Goal: Information Seeking & Learning: Compare options

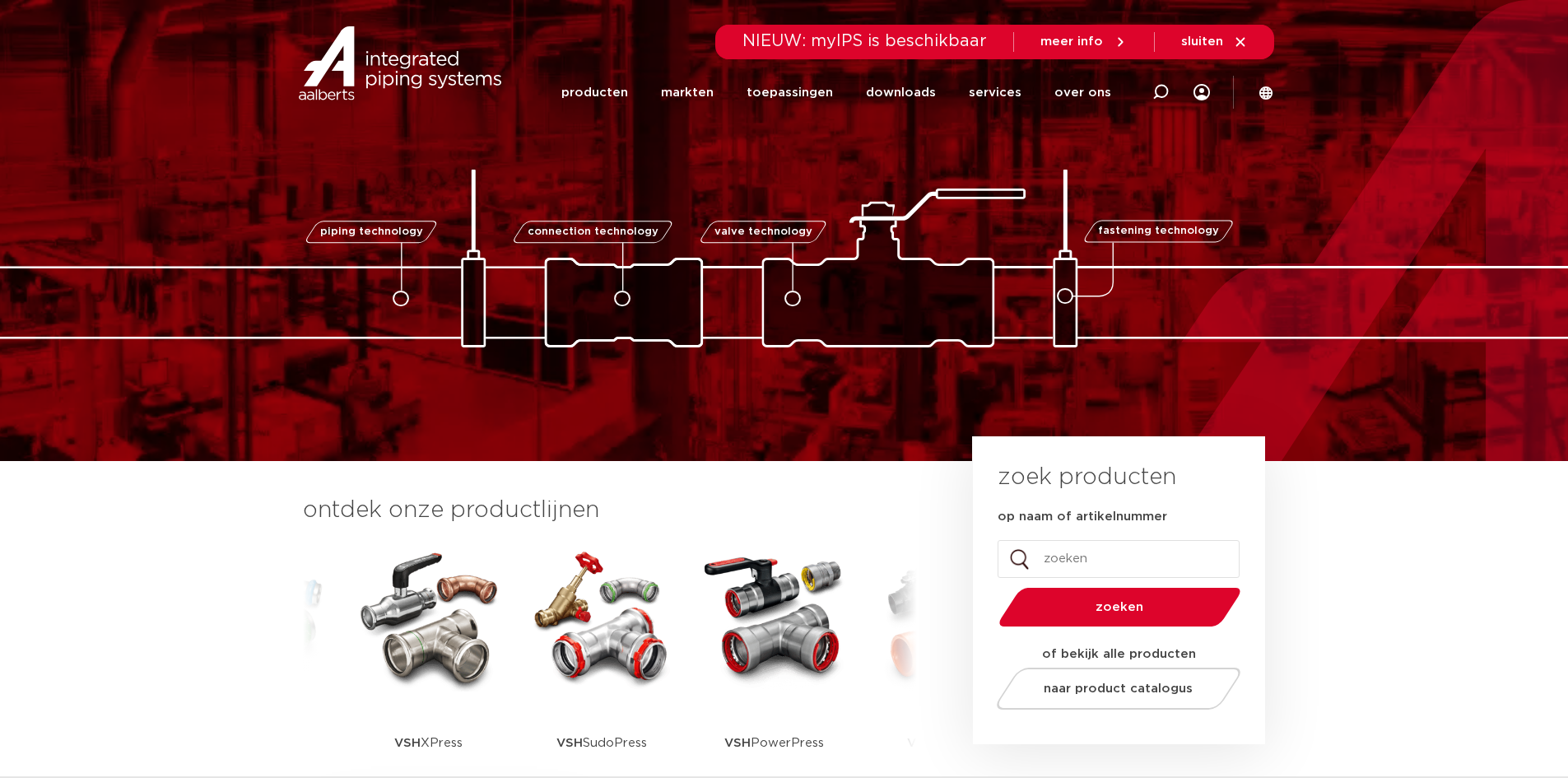
click at [410, 674] on img at bounding box center [428, 617] width 148 height 148
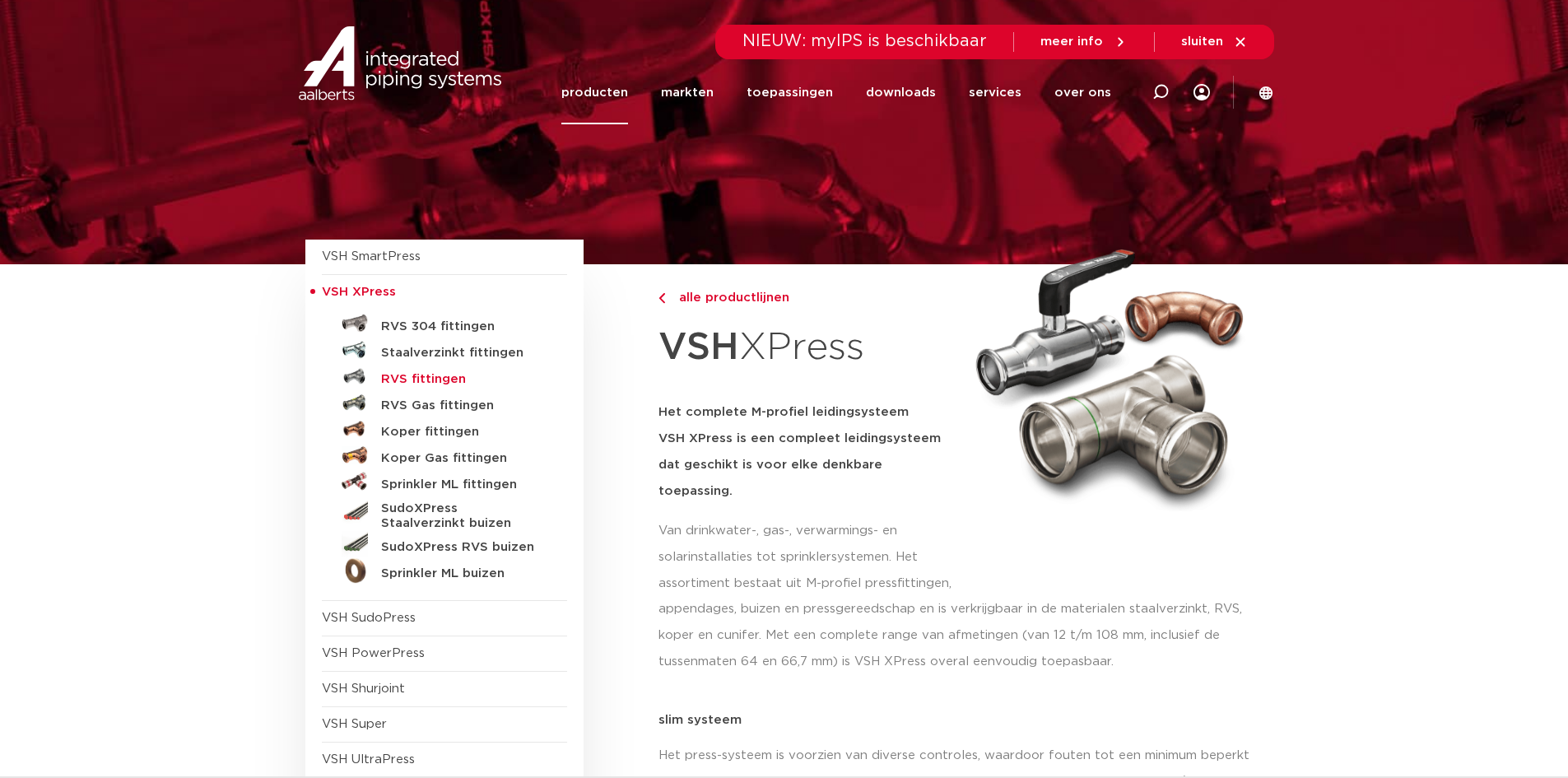
click at [420, 381] on h5 "RVS fittingen" at bounding box center [462, 380] width 163 height 15
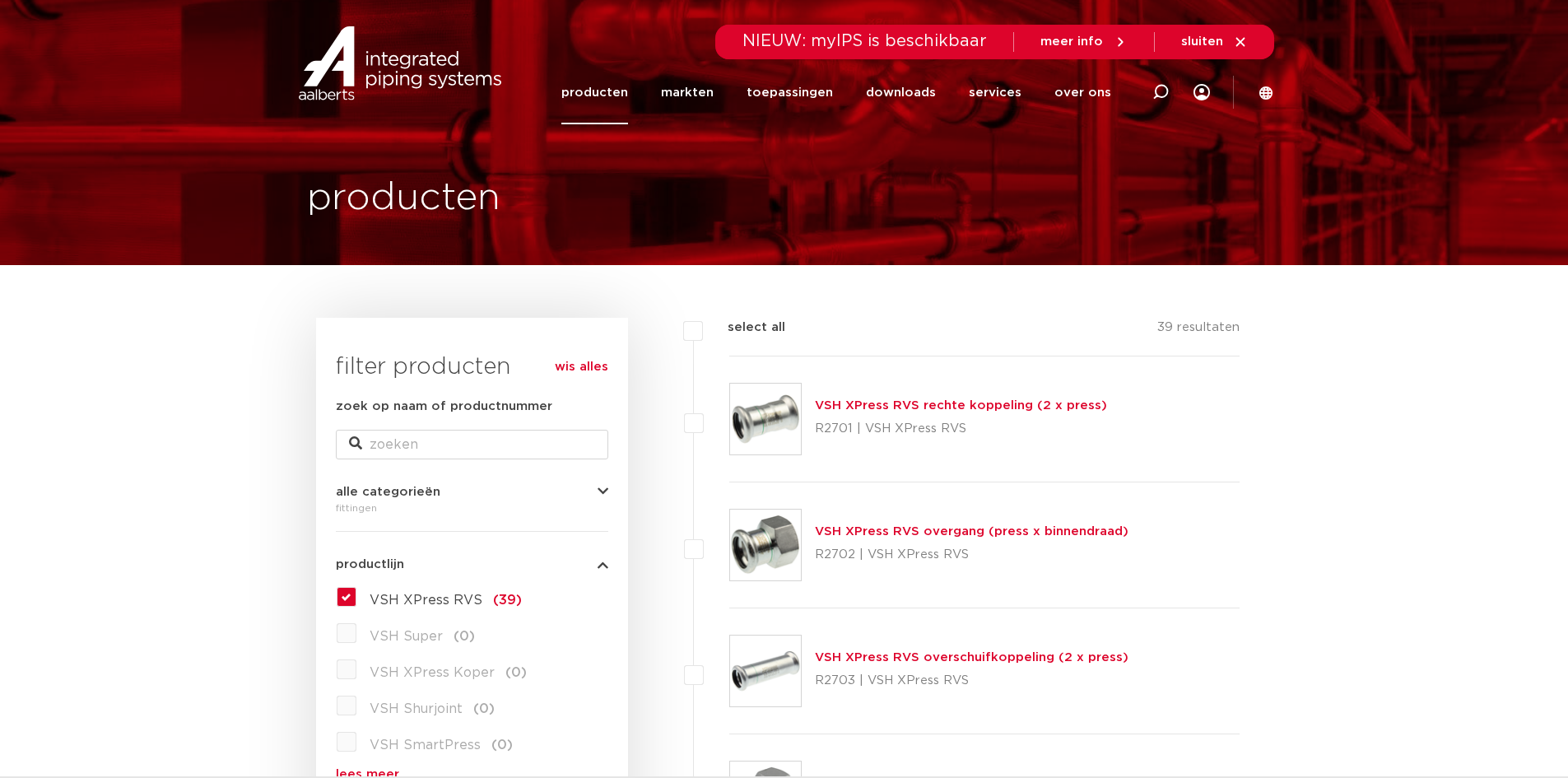
click at [858, 513] on div "VSH XPress RVS overgang (press x binnendraad) R2702 | VSH XPress RVS" at bounding box center [985, 545] width 511 height 126
click at [861, 531] on link "VSH XPress RVS overgang (press x binnendraad)" at bounding box center [972, 531] width 314 height 13
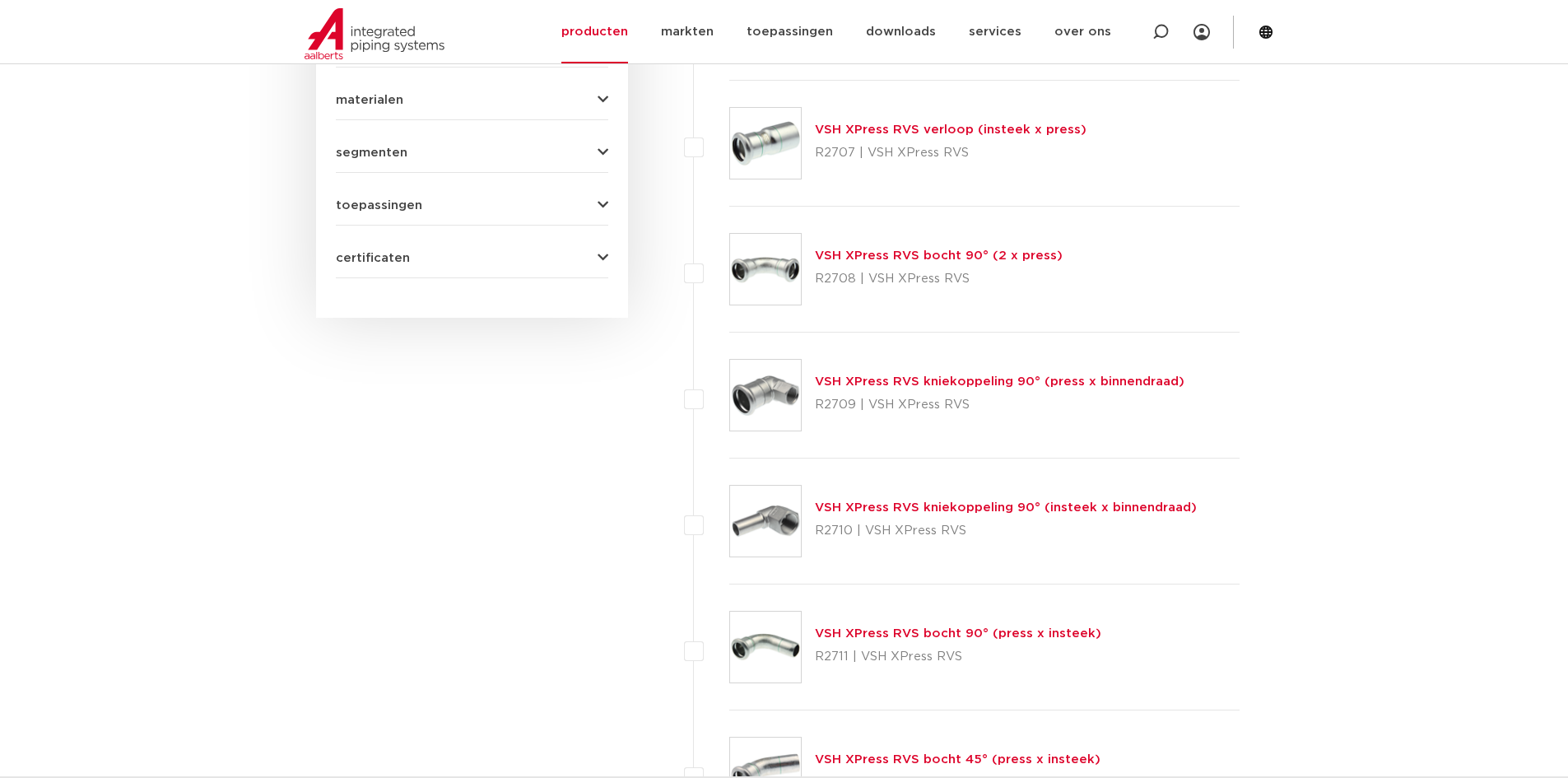
scroll to position [988, 0]
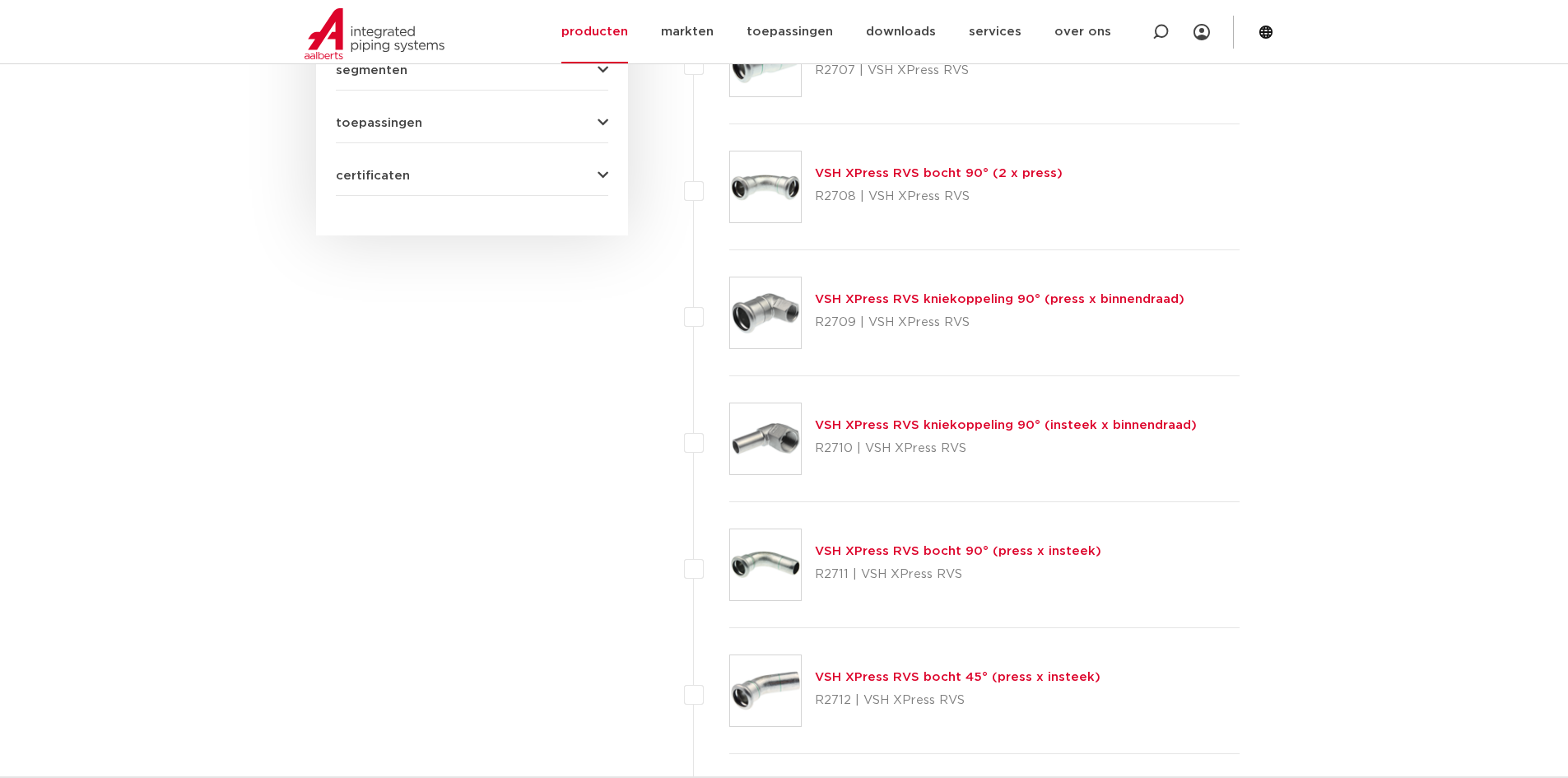
click at [885, 555] on link "VSH XPress RVS bocht 90° (press x insteek)" at bounding box center [958, 551] width 287 height 13
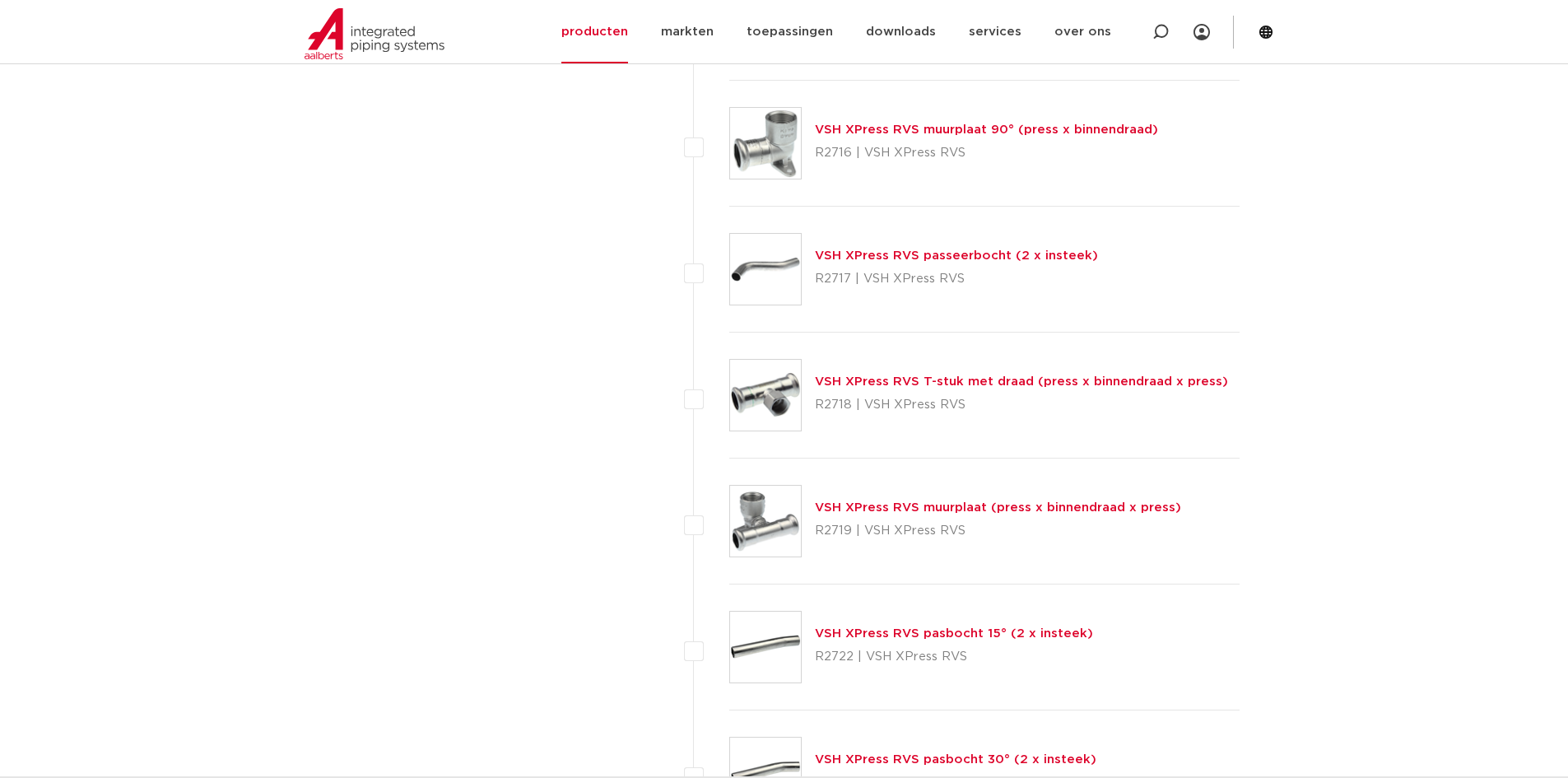
scroll to position [2057, 0]
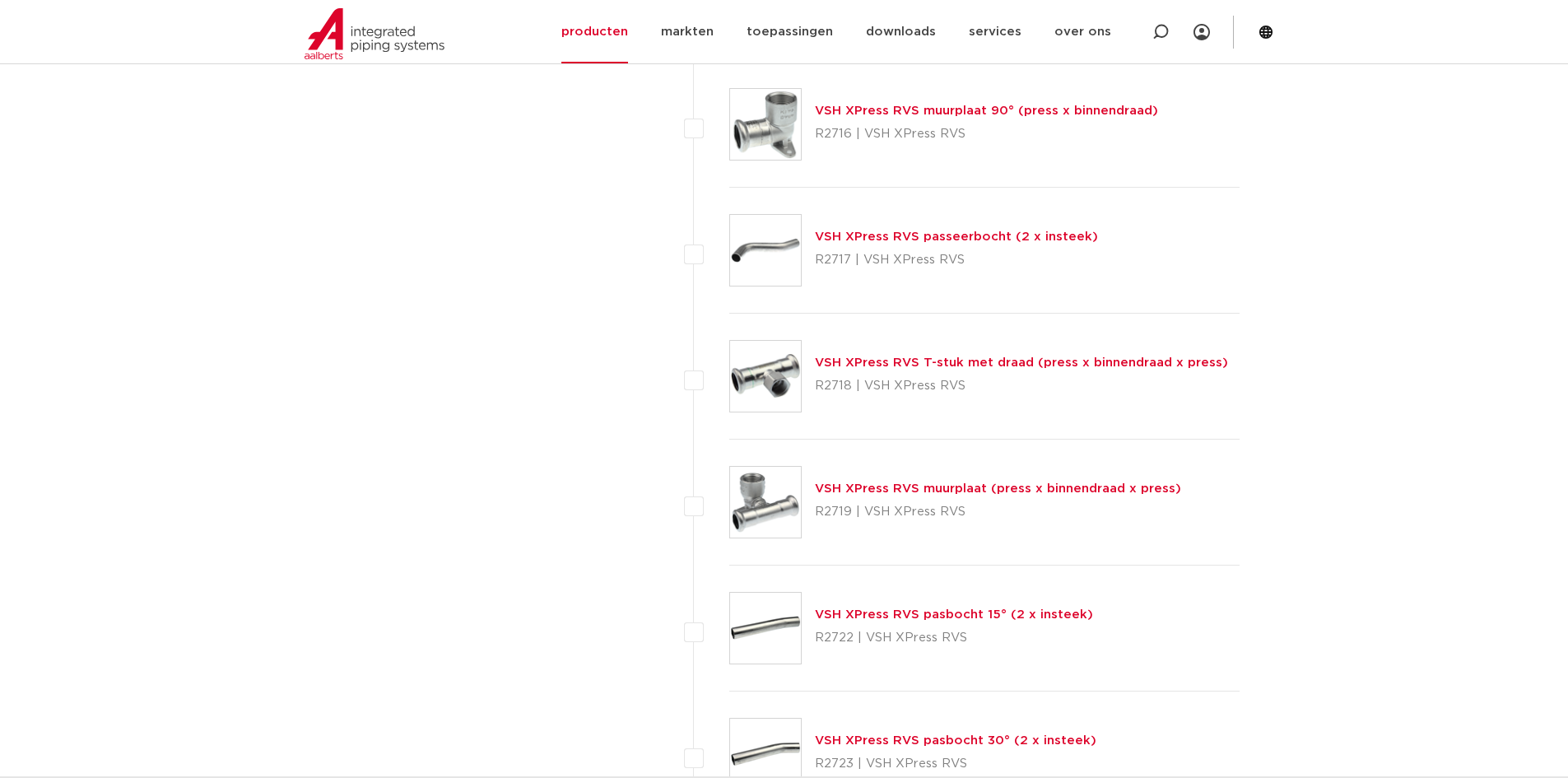
click at [896, 362] on link "VSH XPress RVS T-stuk met draad (press x binnendraad x press)" at bounding box center [1021, 362] width 413 height 13
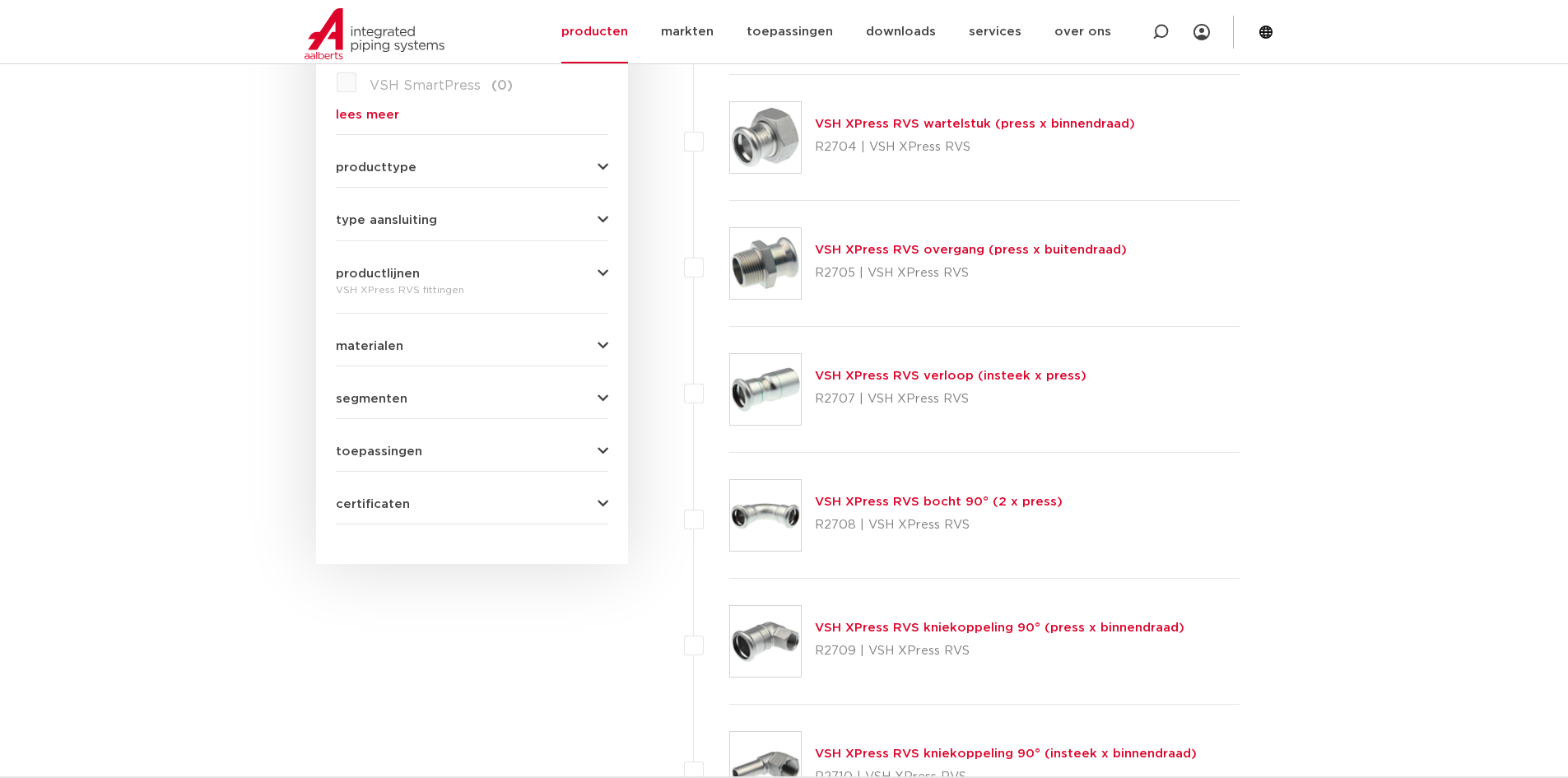
scroll to position [658, 0]
click at [937, 250] on link "VSH XPress RVS overgang (press x buitendraad)" at bounding box center [971, 251] width 312 height 13
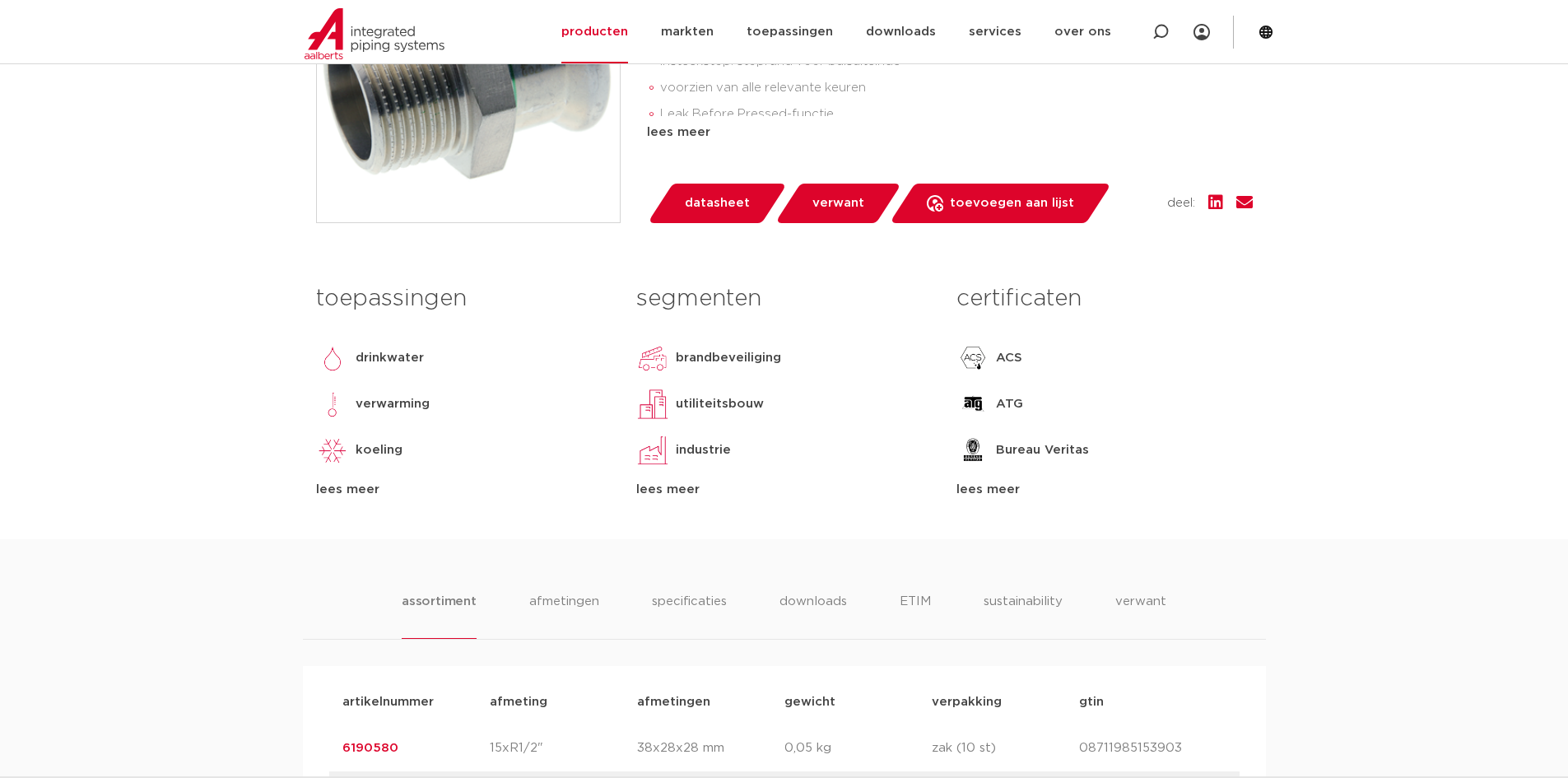
scroll to position [412, 0]
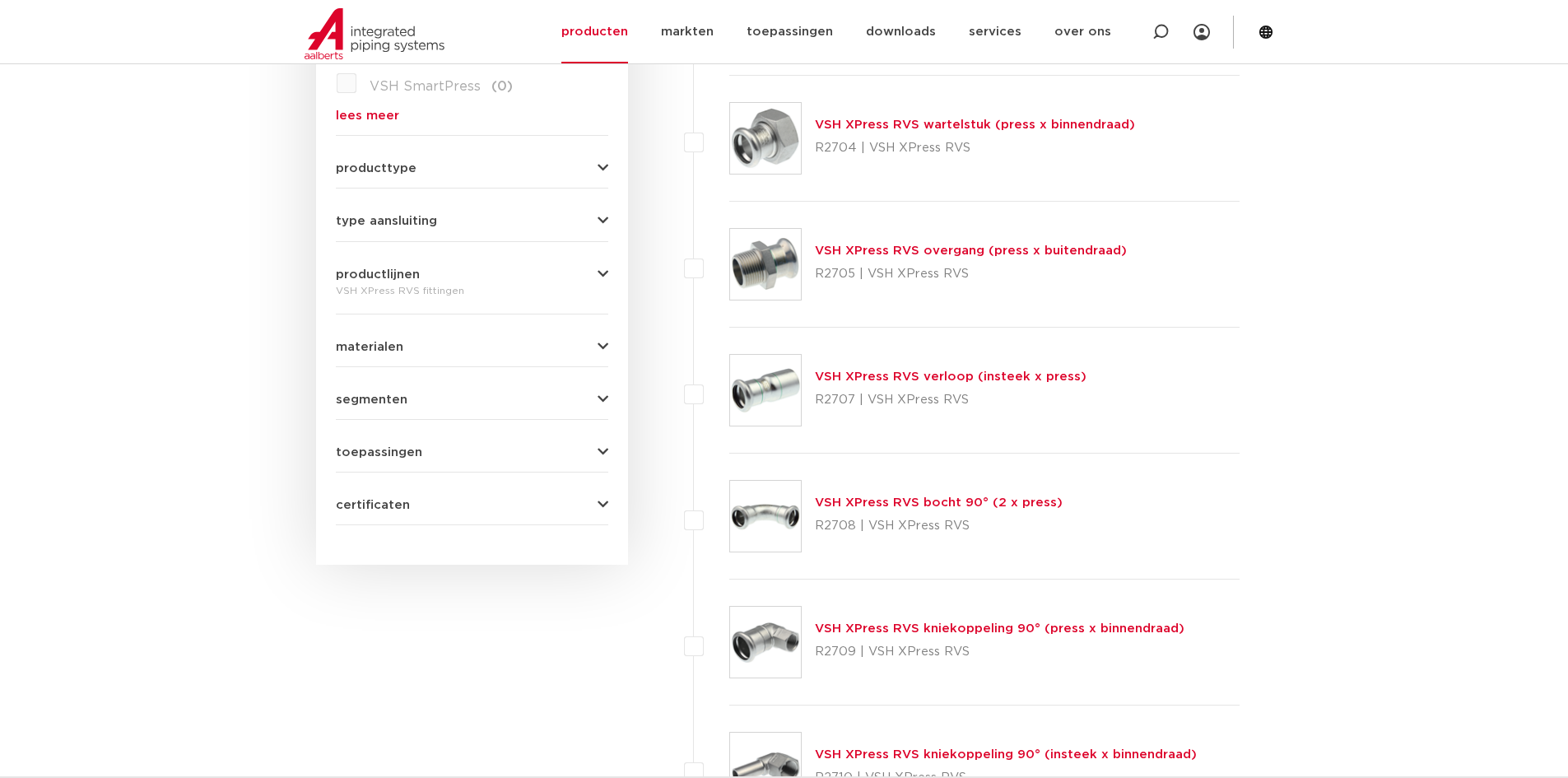
click at [880, 503] on link "VSH XPress RVS bocht 90° (2 x press)" at bounding box center [938, 502] width 247 height 13
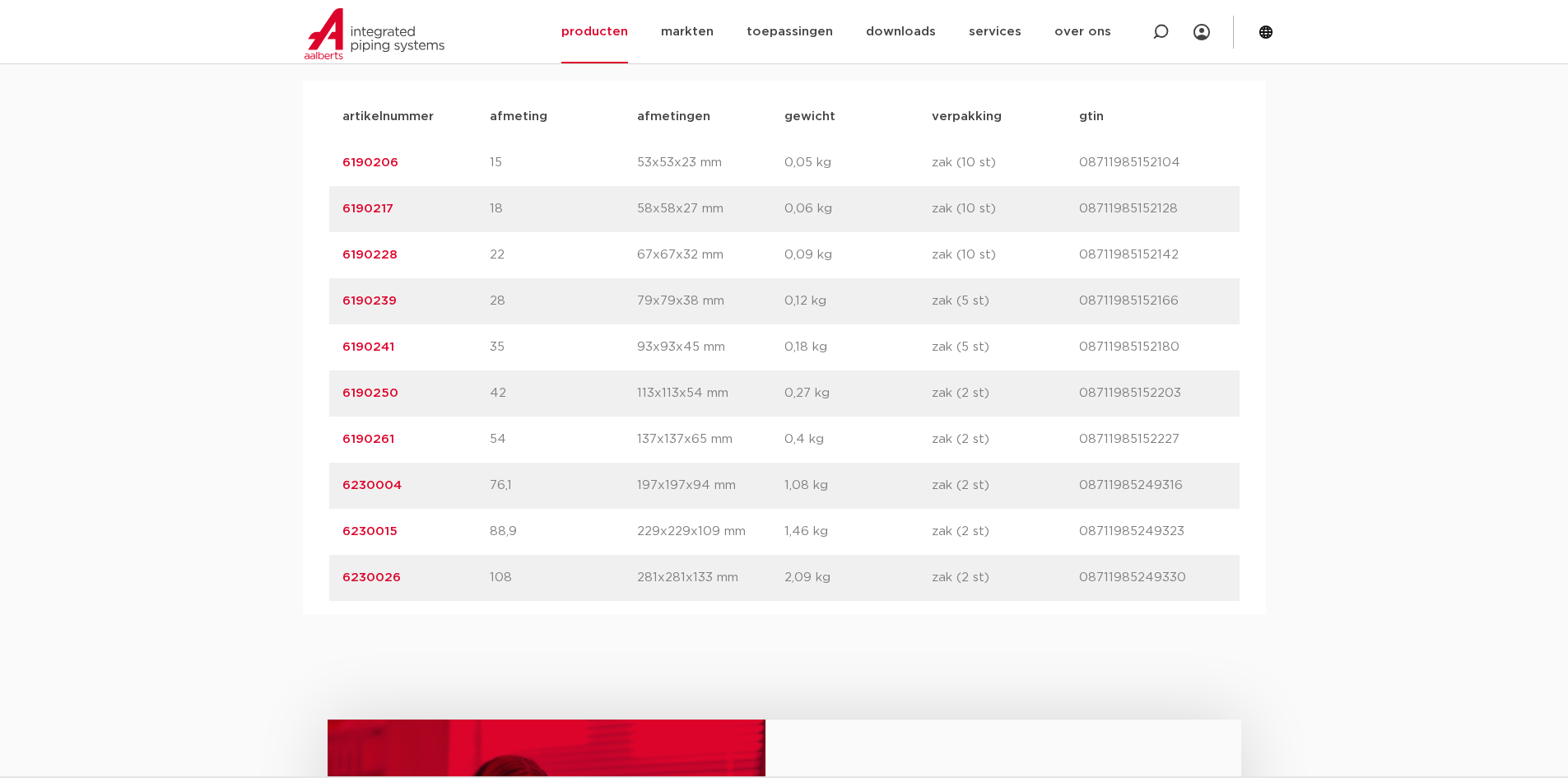
scroll to position [1152, 0]
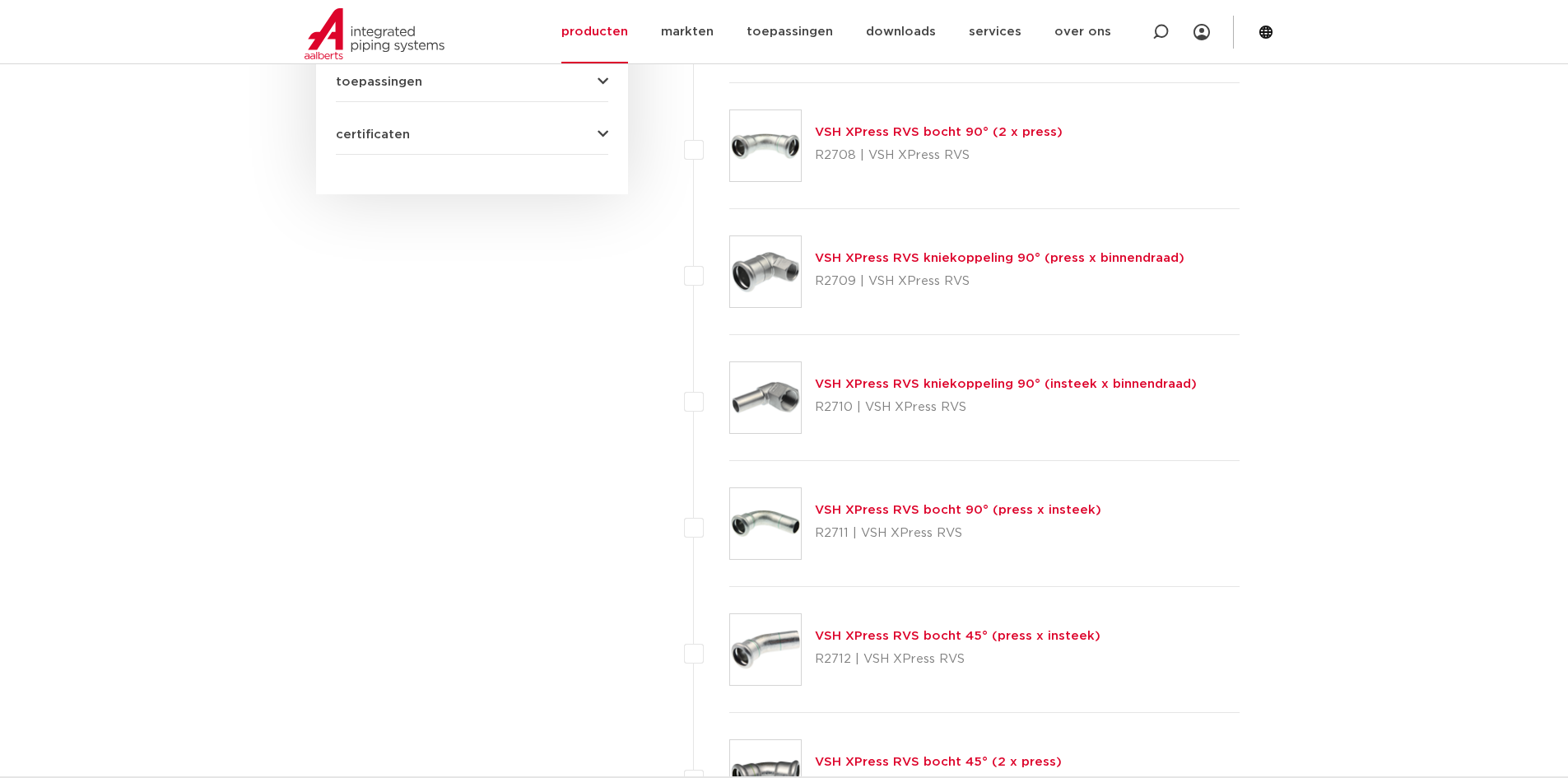
scroll to position [1070, 0]
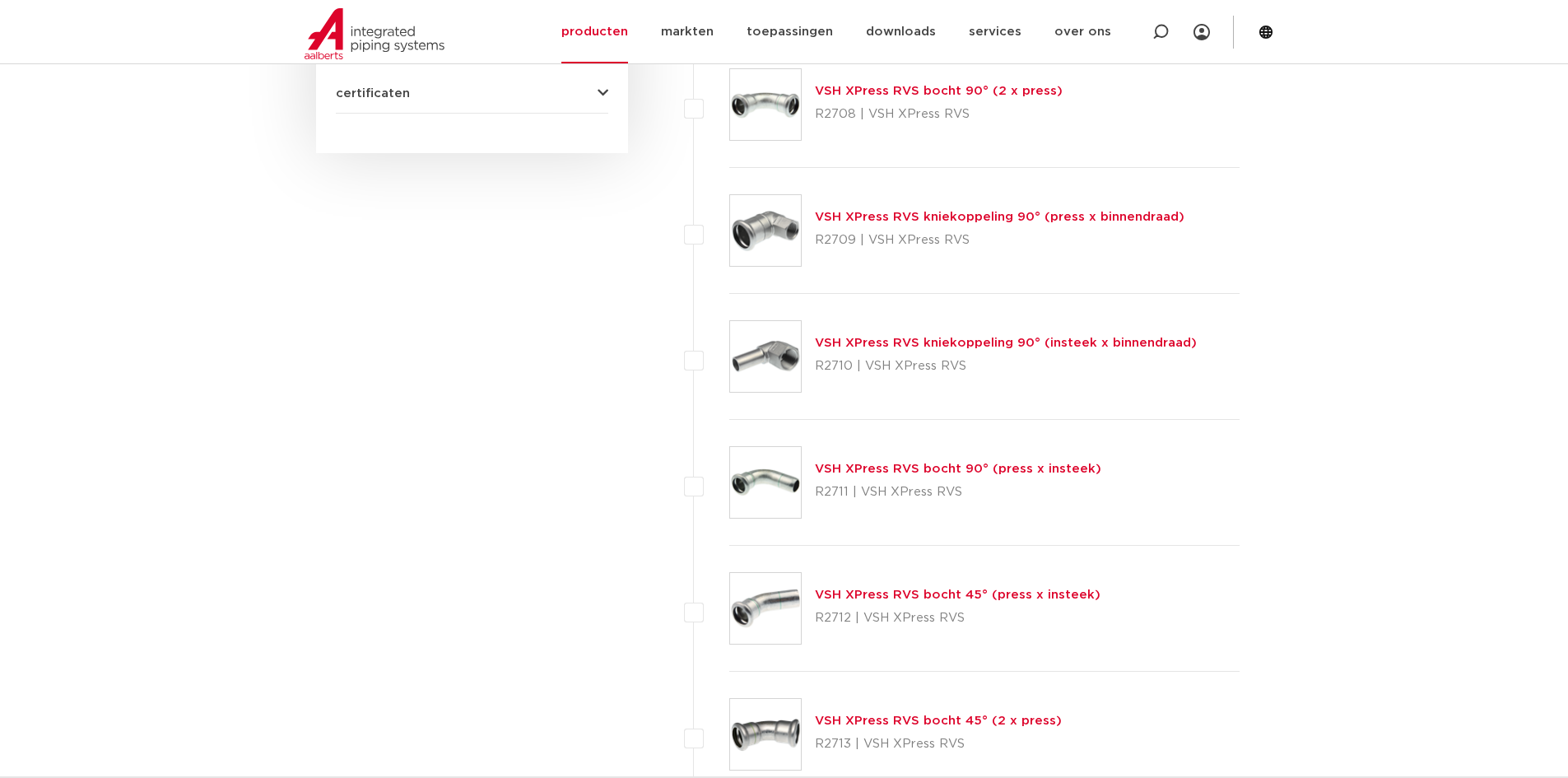
click at [982, 468] on link "VSH XPress RVS bocht 90° (press x insteek)" at bounding box center [958, 469] width 287 height 13
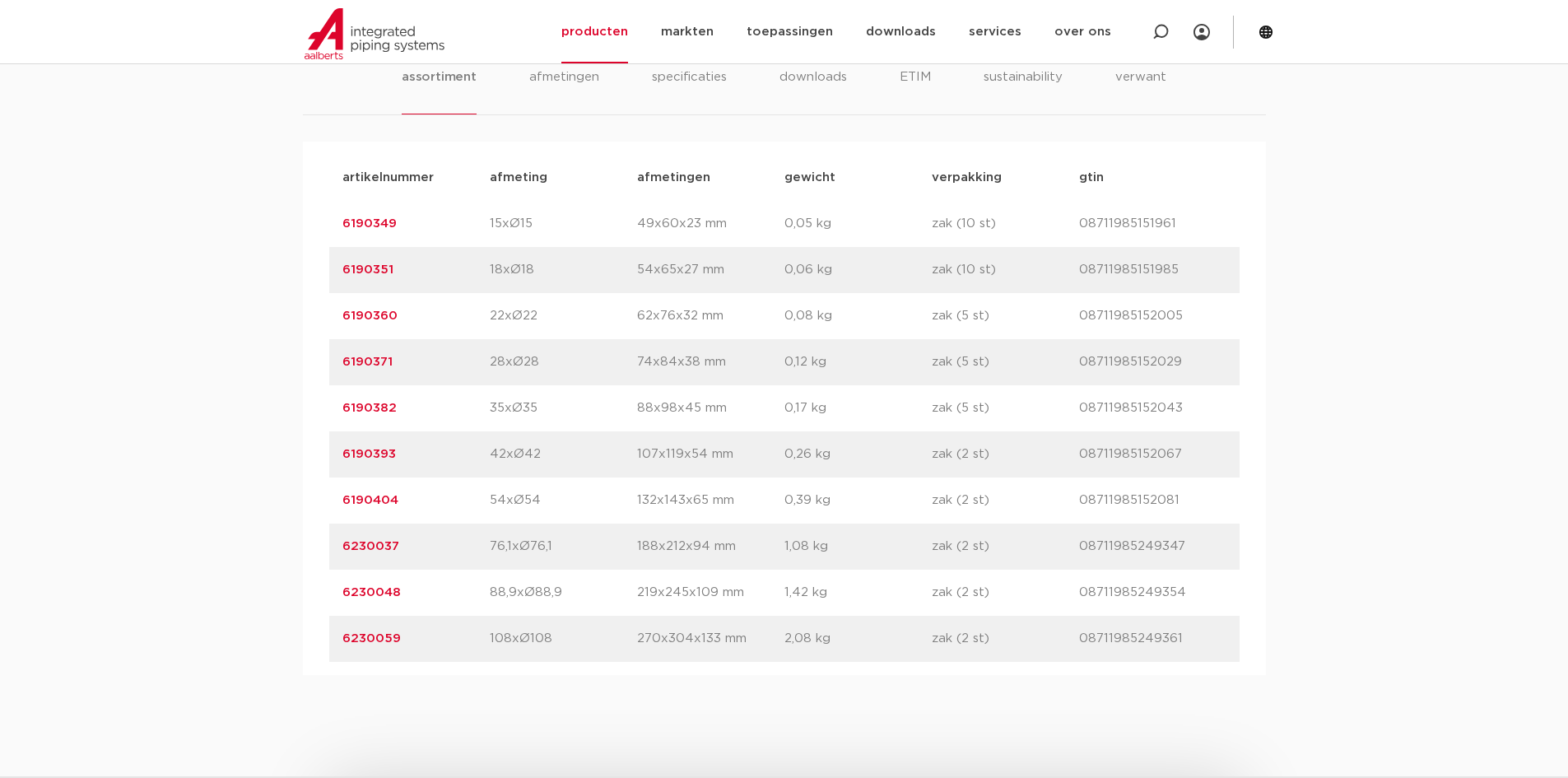
scroll to position [1070, 0]
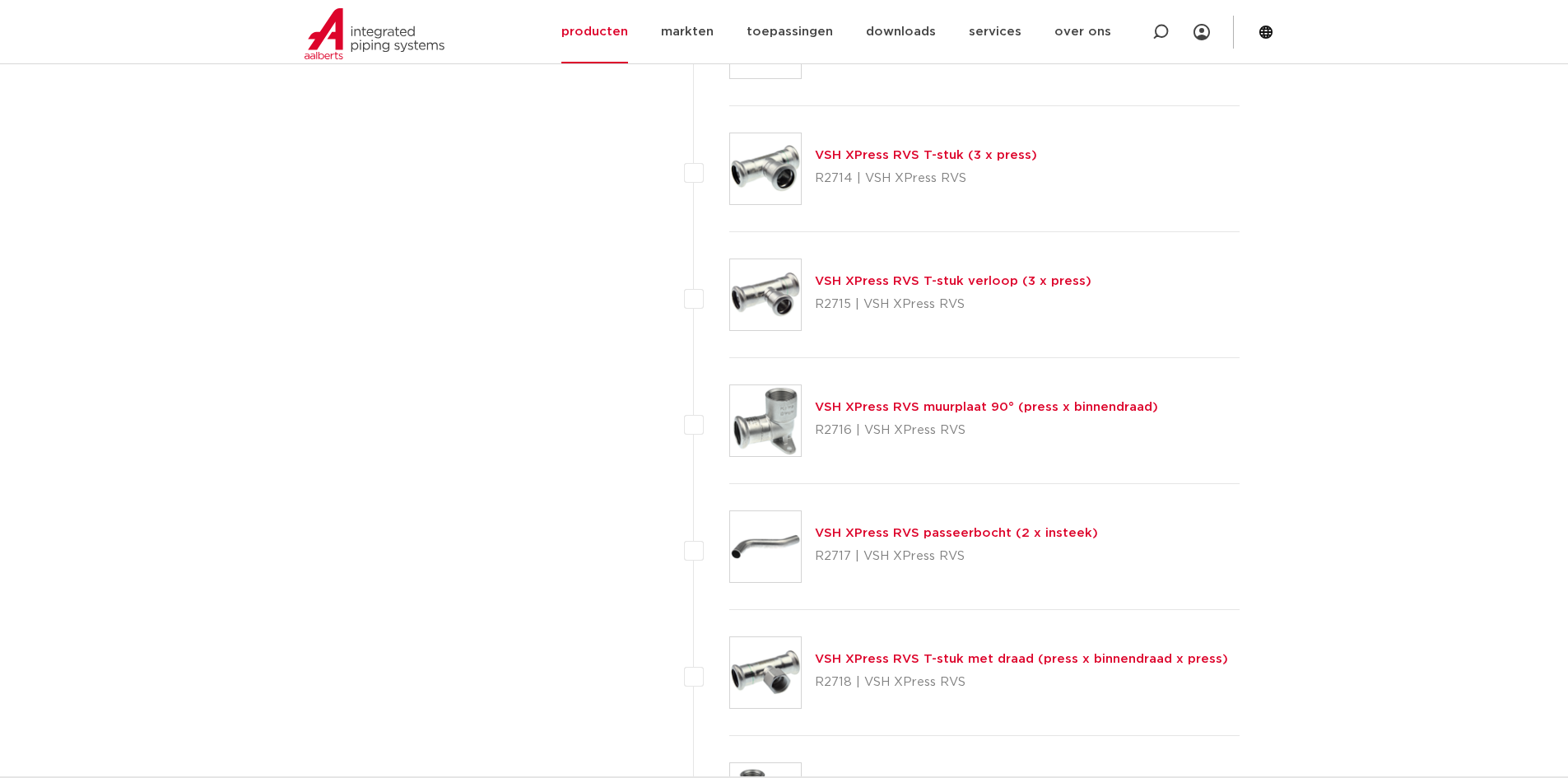
scroll to position [1767, 0]
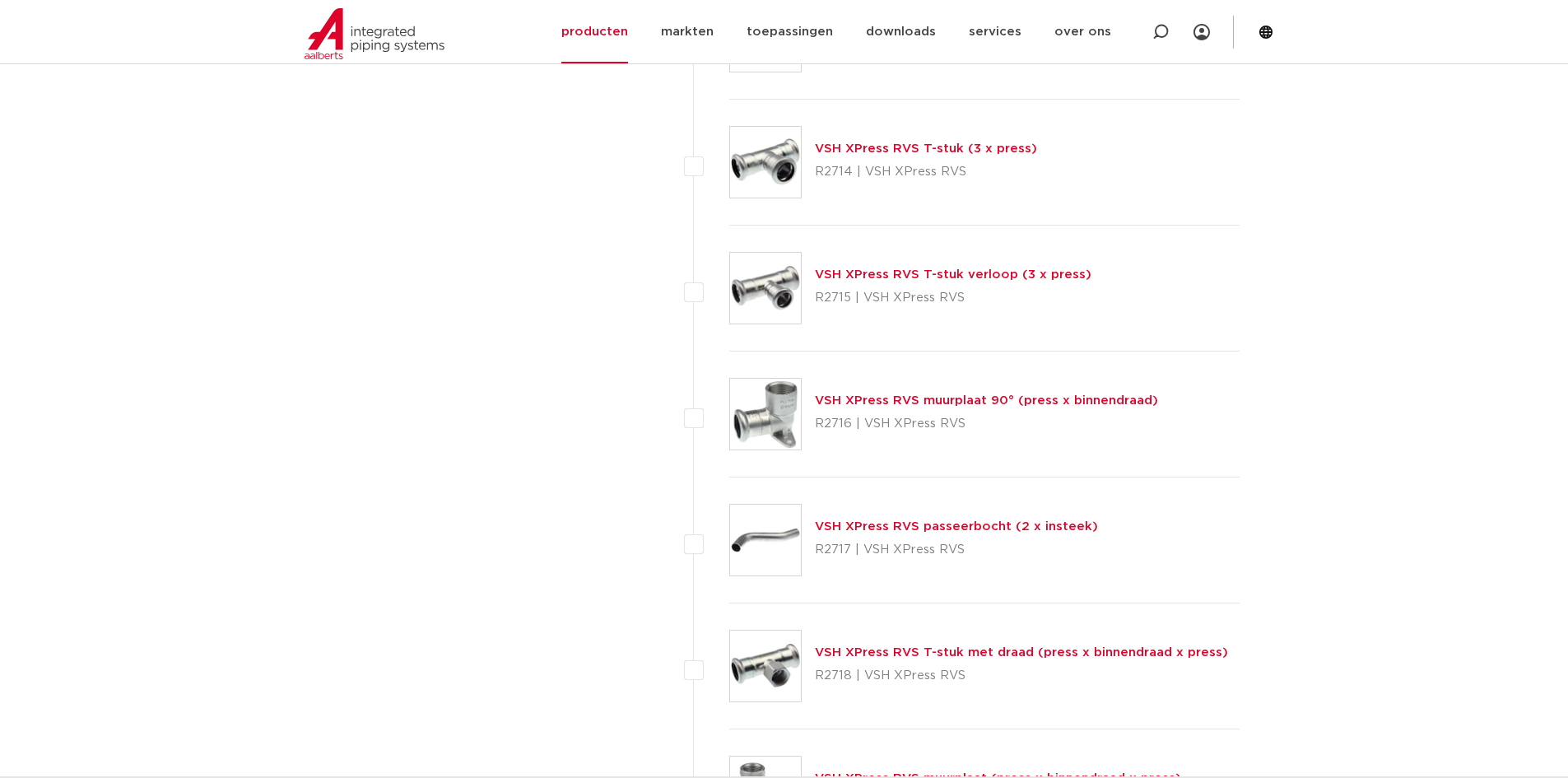
click at [923, 275] on link "VSH XPress RVS T-stuk verloop (3 x press)" at bounding box center [953, 274] width 277 height 13
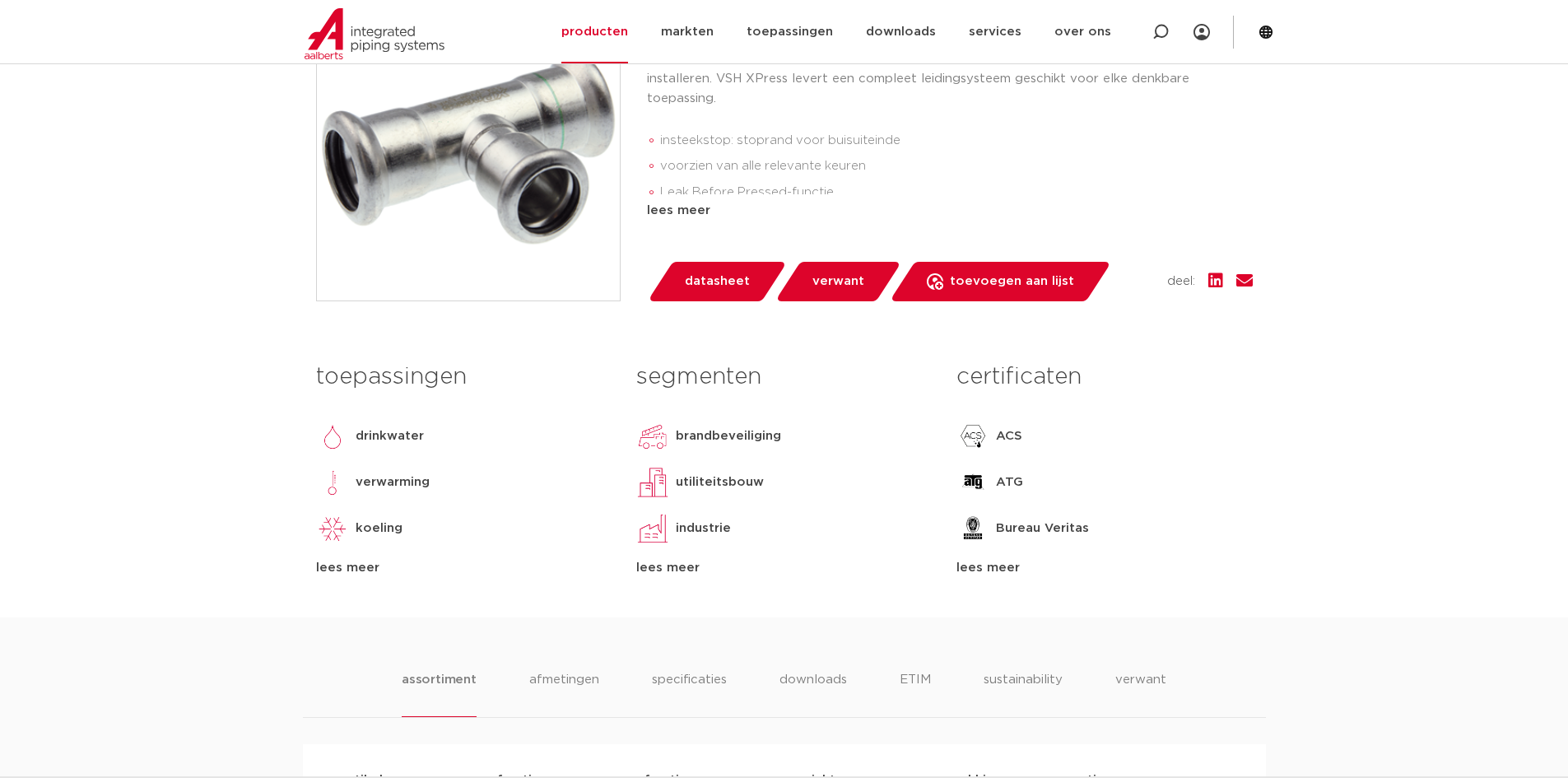
scroll to position [412, 0]
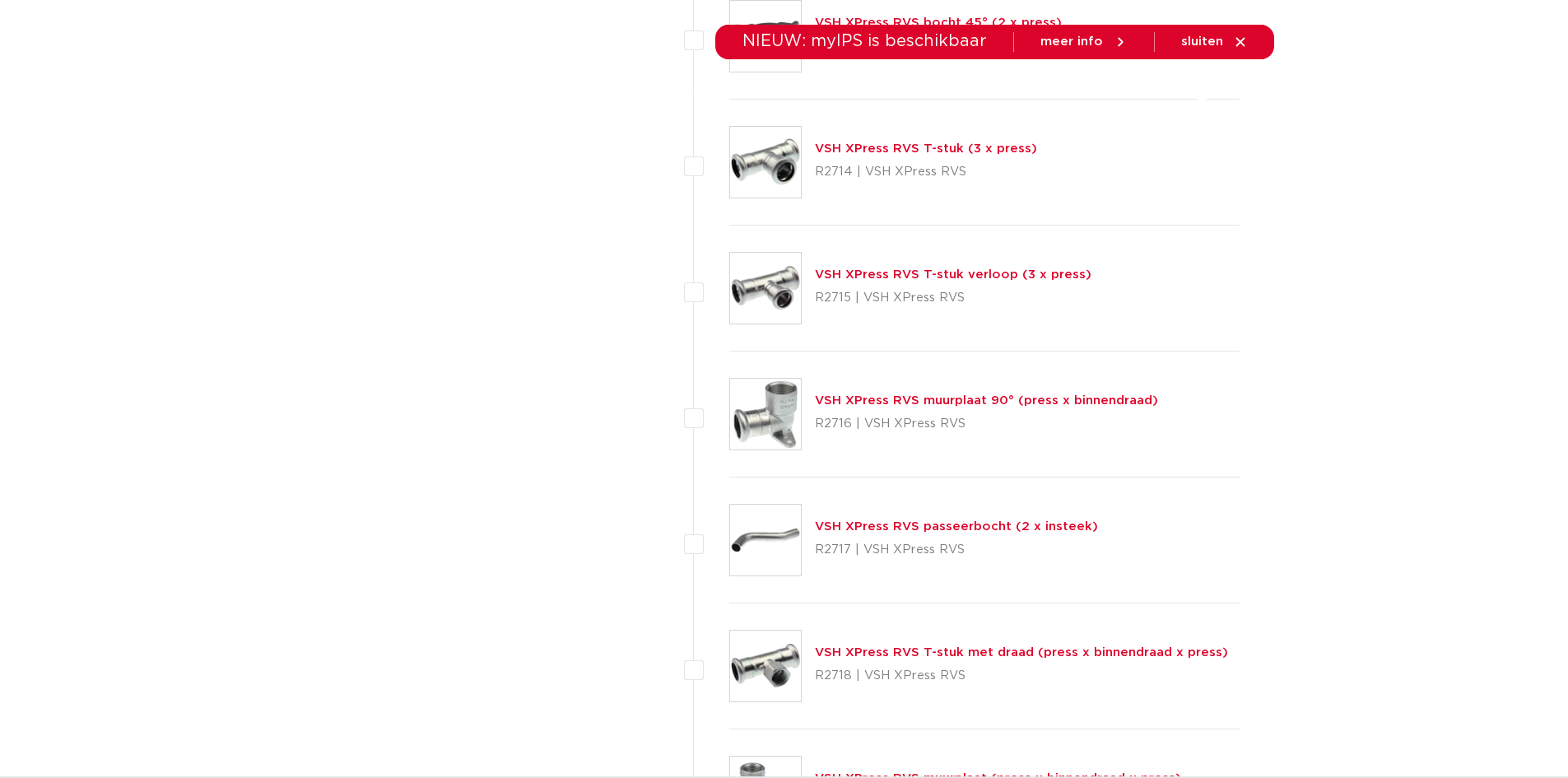
click at [954, 147] on link "VSH XPress RVS T-stuk (3 x press)" at bounding box center [926, 148] width 222 height 13
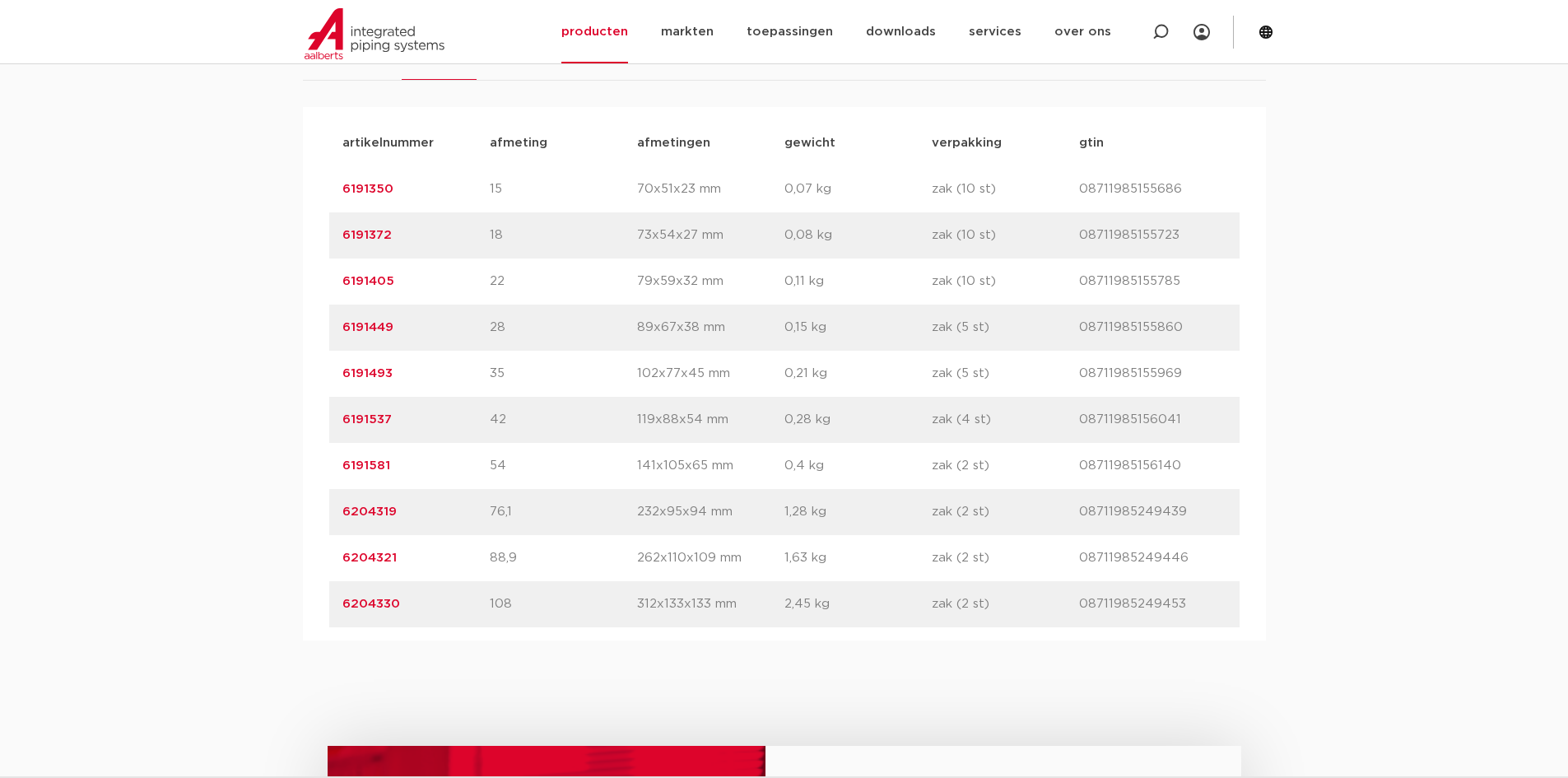
scroll to position [1070, 0]
